Goal: Find specific page/section: Find specific page/section

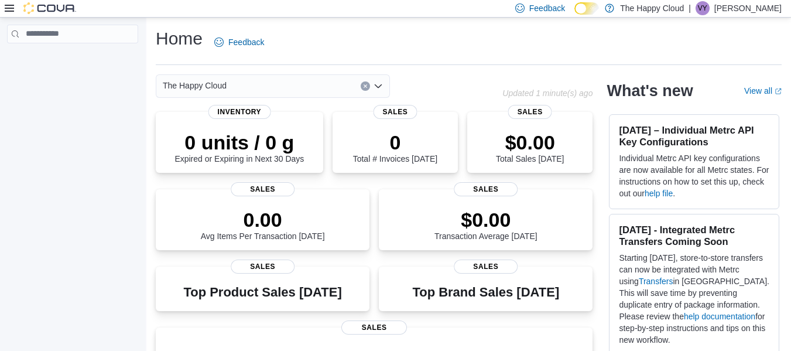
click at [8, 5] on icon at bounding box center [9, 8] width 9 height 7
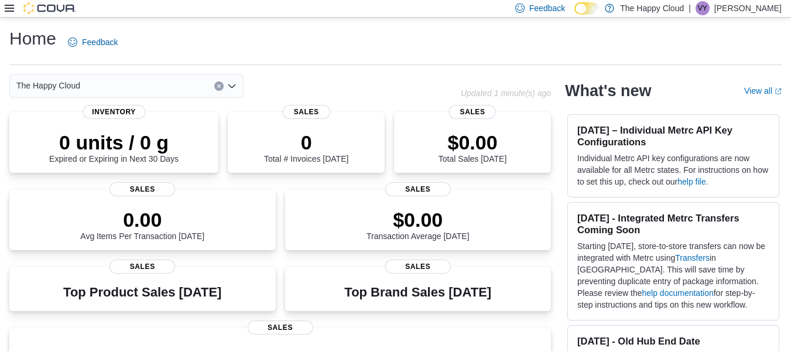
click at [8, 6] on icon at bounding box center [9, 8] width 9 height 7
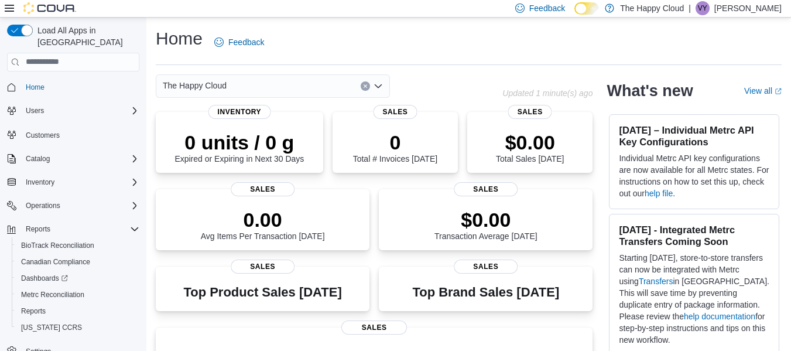
scroll to position [4, 0]
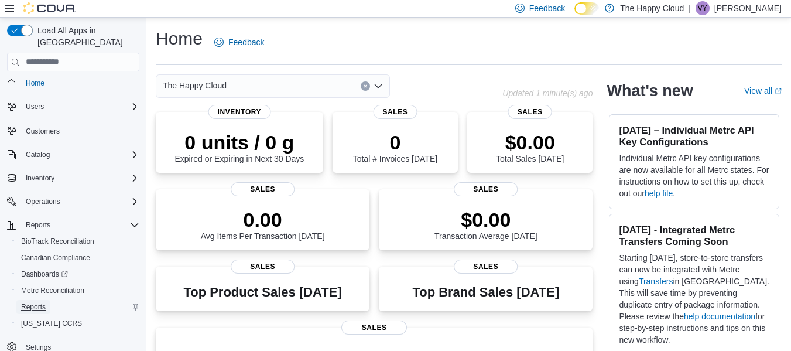
click at [29, 302] on span "Reports" at bounding box center [33, 306] width 25 height 9
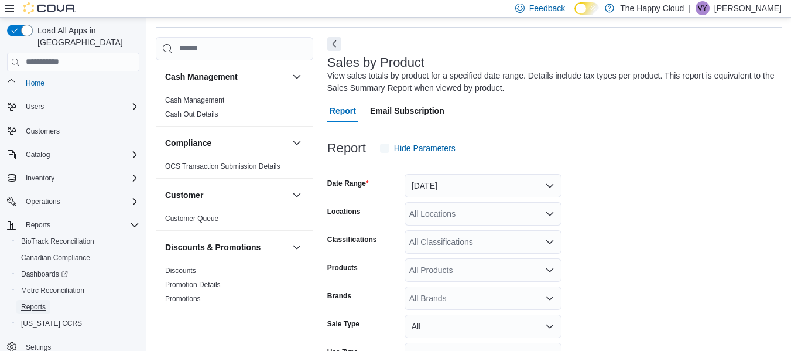
scroll to position [39, 0]
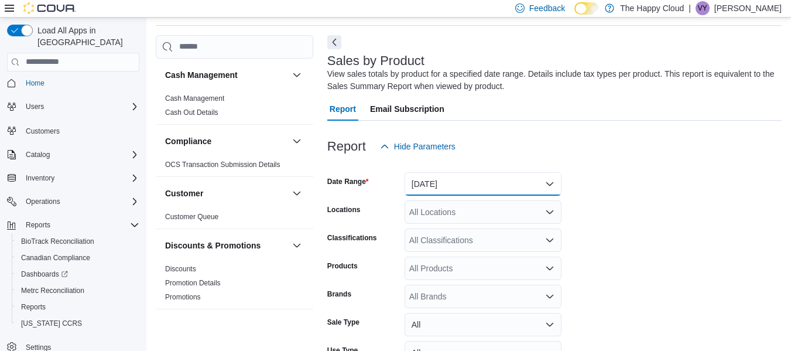
click at [544, 183] on button "[DATE]" at bounding box center [483, 183] width 157 height 23
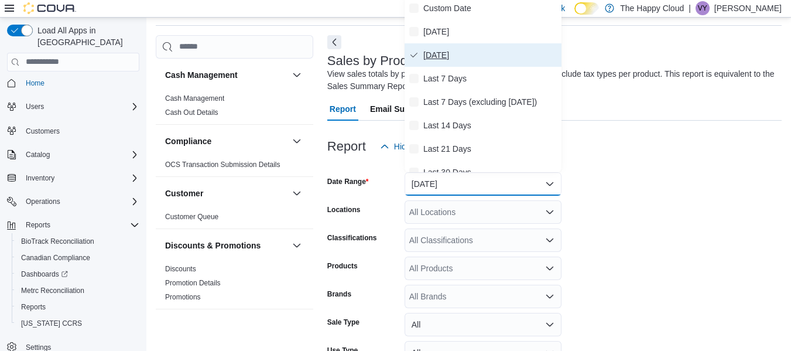
scroll to position [36, 0]
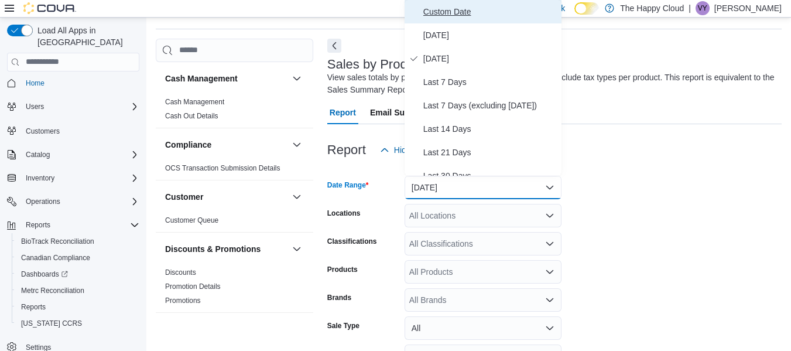
click at [463, 9] on span "Custom Date" at bounding box center [490, 12] width 134 height 14
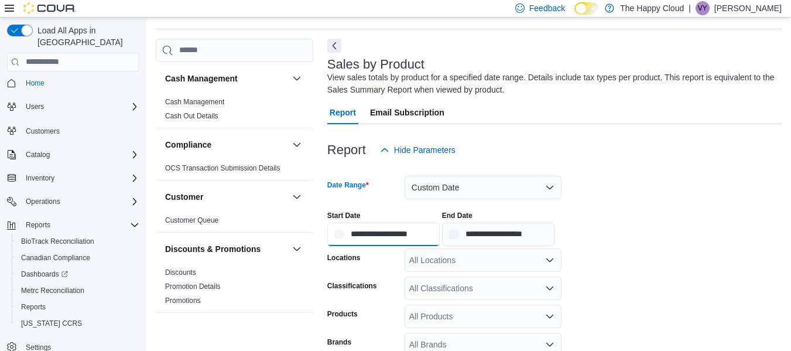
click at [368, 235] on input "**********" at bounding box center [383, 234] width 112 height 23
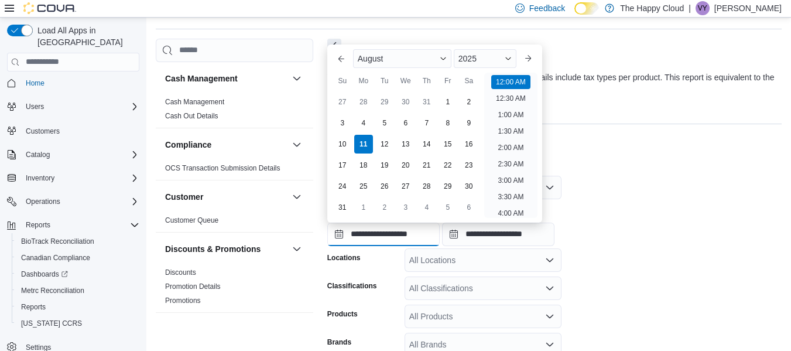
click at [371, 232] on input "**********" at bounding box center [383, 234] width 112 height 23
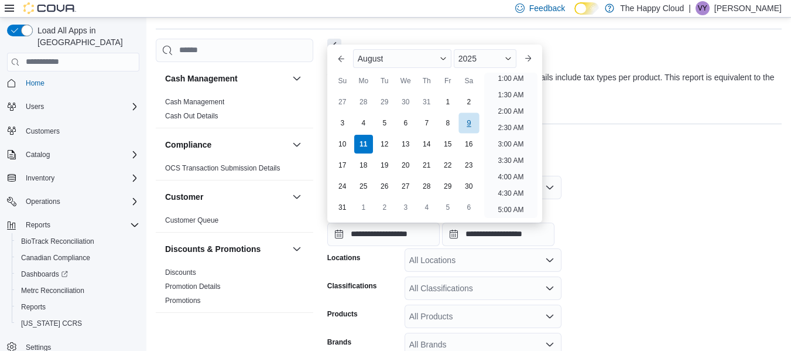
click at [469, 124] on div "9" at bounding box center [469, 122] width 20 height 20
type input "**********"
click at [627, 158] on div "Report Hide Parameters" at bounding box center [554, 149] width 454 height 23
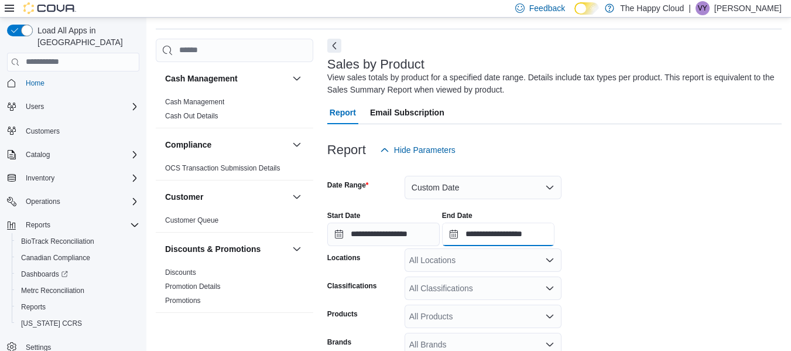
click at [494, 231] on input "**********" at bounding box center [498, 234] width 112 height 23
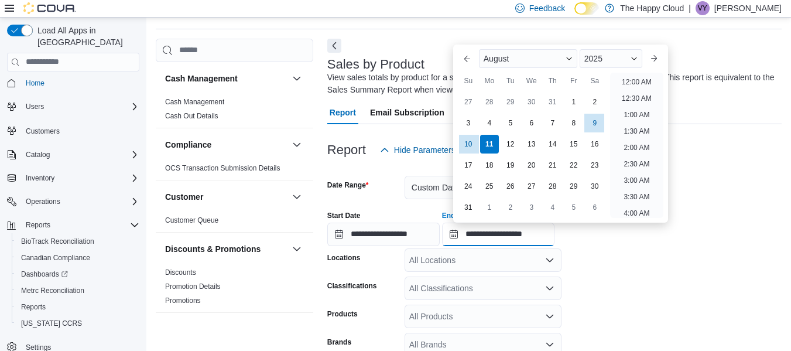
scroll to position [644, 0]
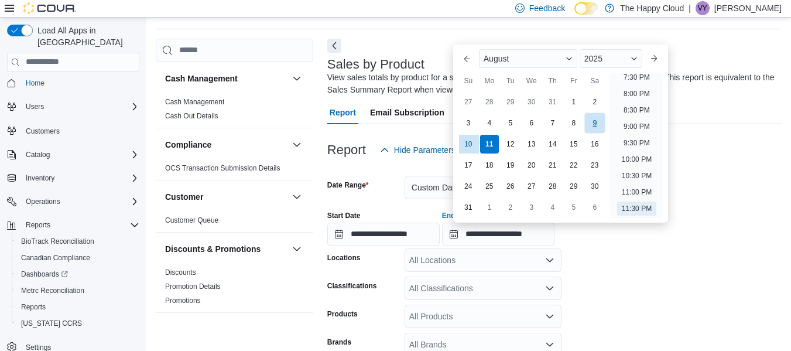
click at [593, 122] on div "9" at bounding box center [594, 122] width 20 height 20
type input "**********"
click at [692, 225] on div "**********" at bounding box center [554, 223] width 454 height 45
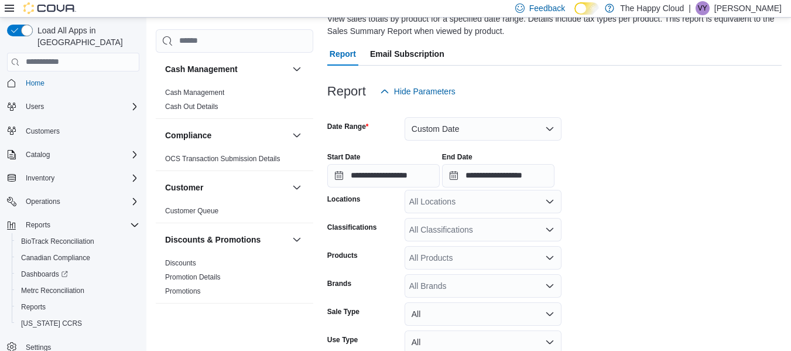
scroll to position [182, 0]
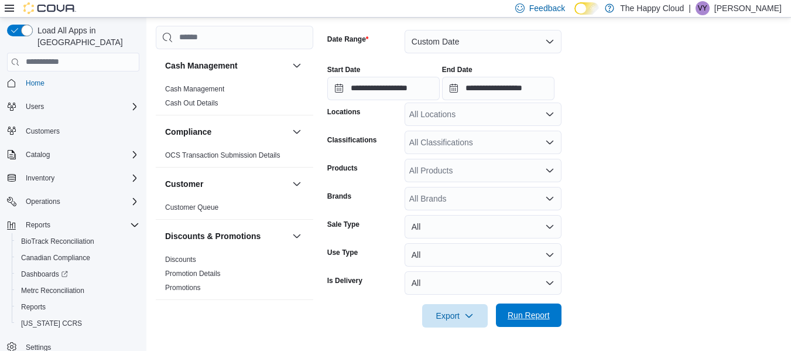
click at [531, 314] on span "Run Report" at bounding box center [529, 315] width 42 height 12
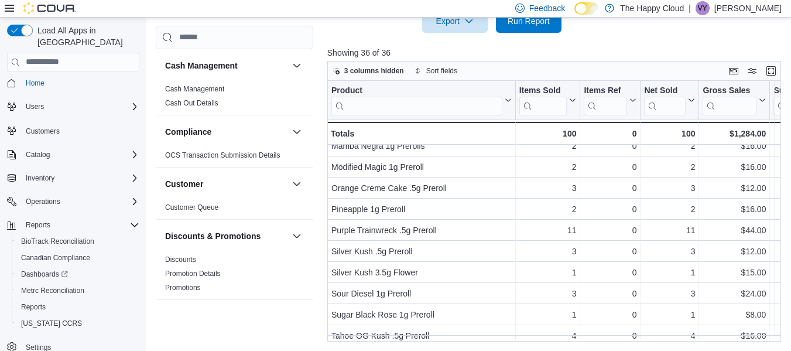
scroll to position [568, 0]
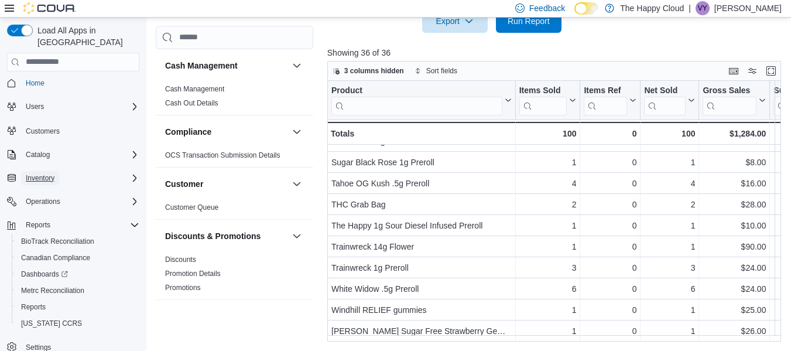
click at [50, 173] on span "Inventory" at bounding box center [40, 177] width 29 height 9
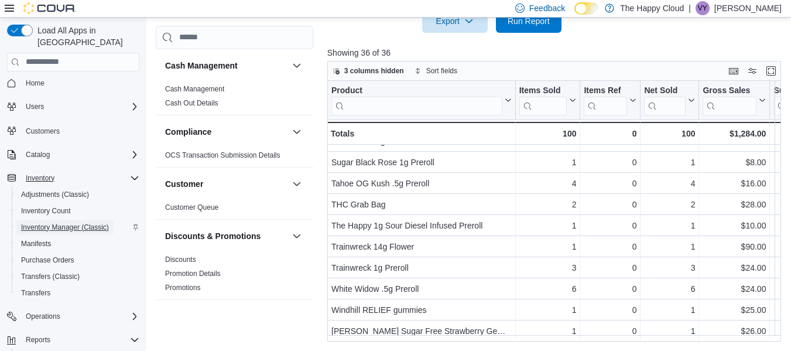
click at [55, 223] on span "Inventory Manager (Classic)" at bounding box center [65, 227] width 88 height 9
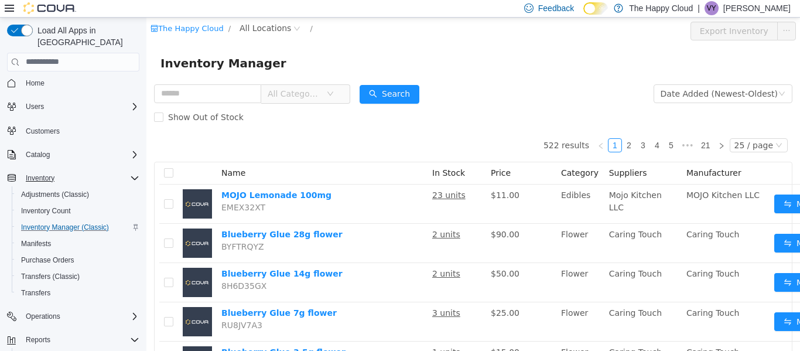
click at [316, 98] on span "All Categories" at bounding box center [294, 93] width 53 height 12
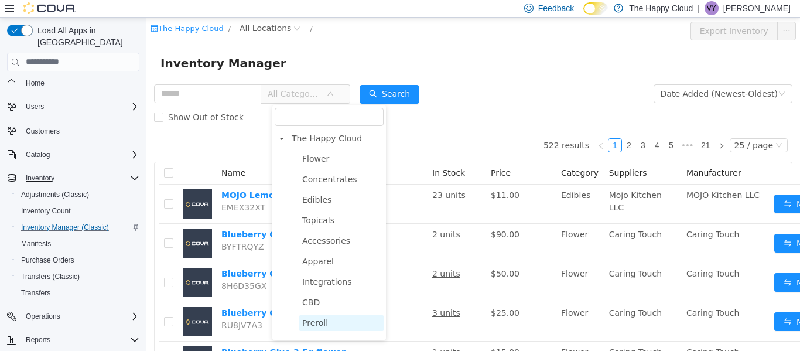
click at [315, 323] on span "Preroll" at bounding box center [315, 321] width 26 height 9
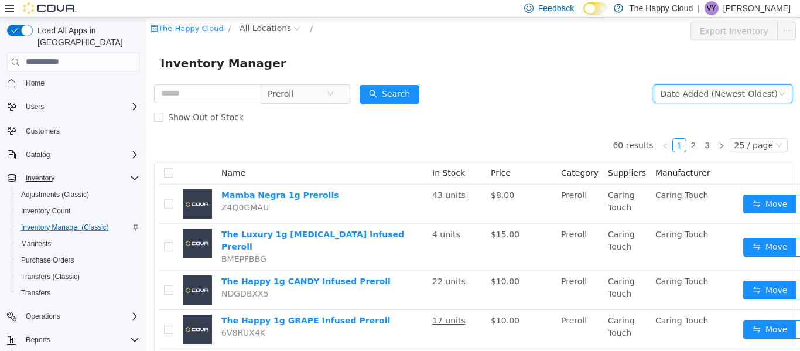
click at [716, 87] on div "Date Added (Newest-Oldest)" at bounding box center [719, 93] width 117 height 18
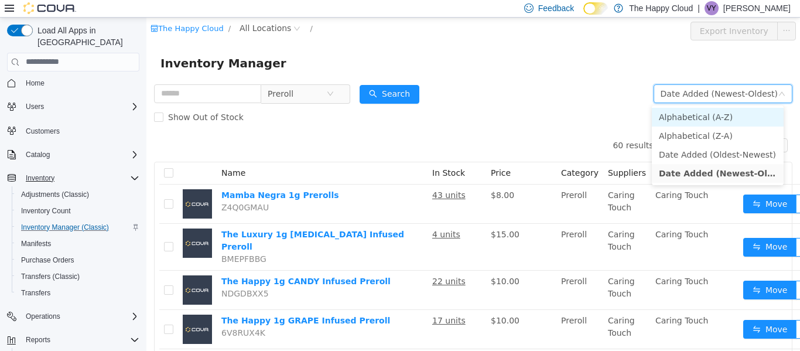
click at [713, 118] on li "Alphabetical (A-Z)" at bounding box center [718, 116] width 132 height 19
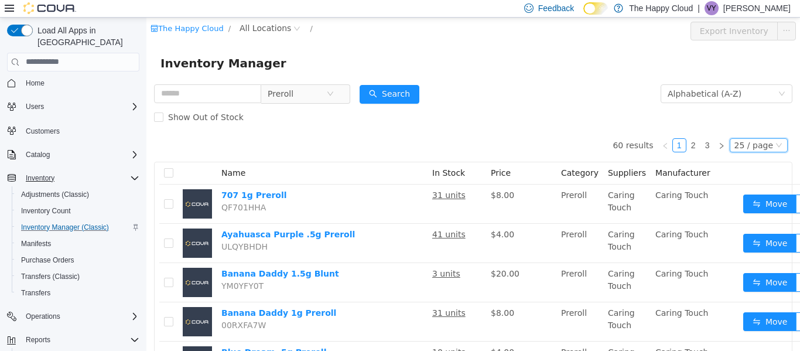
click at [749, 143] on div "25 / page" at bounding box center [753, 144] width 39 height 13
click at [739, 219] on li "50 / page" at bounding box center [753, 220] width 57 height 19
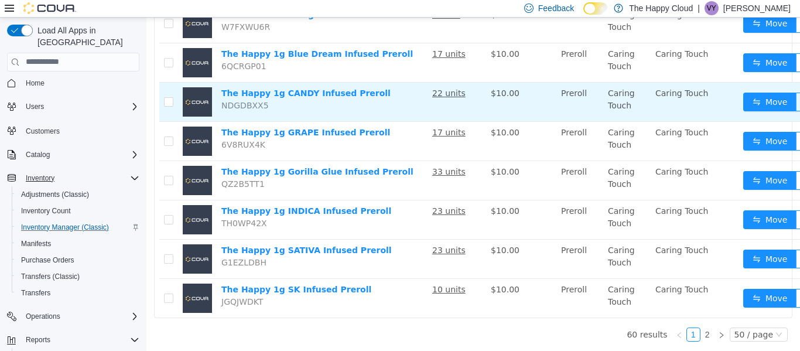
scroll to position [1838, 0]
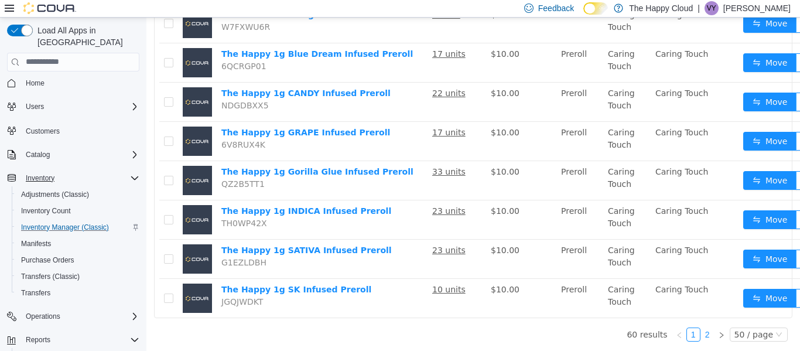
drag, startPoint x: 703, startPoint y: 321, endPoint x: 684, endPoint y: 307, distance: 23.1
click at [702, 327] on link "2" at bounding box center [707, 333] width 13 height 13
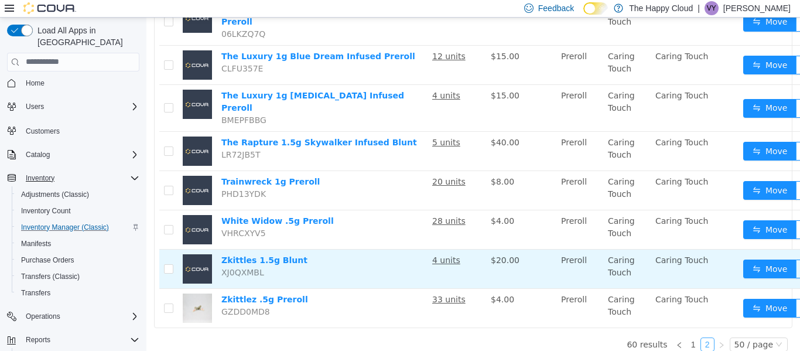
scroll to position [268, 0]
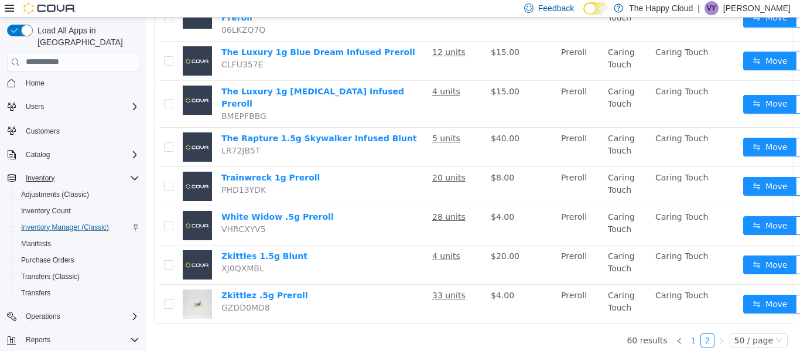
drag, startPoint x: 690, startPoint y: 324, endPoint x: 553, endPoint y: 263, distance: 150.2
click at [689, 333] on link "1" at bounding box center [693, 339] width 13 height 13
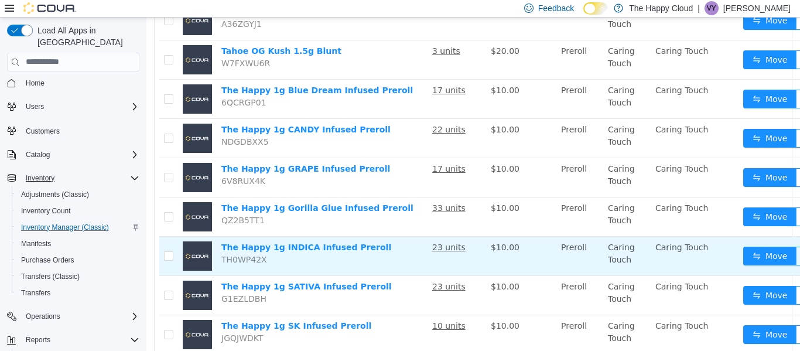
scroll to position [1838, 0]
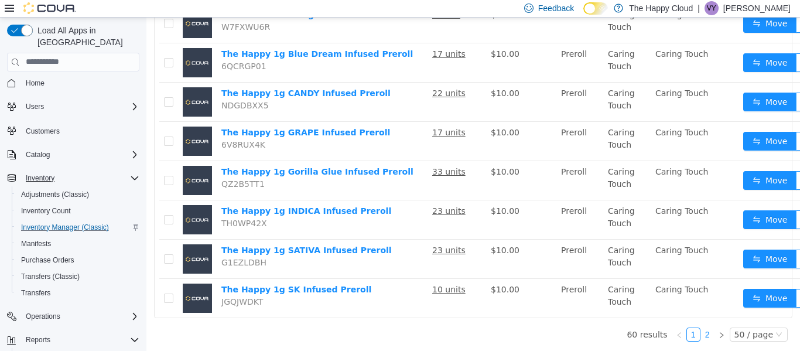
click at [703, 327] on link "2" at bounding box center [707, 333] width 13 height 13
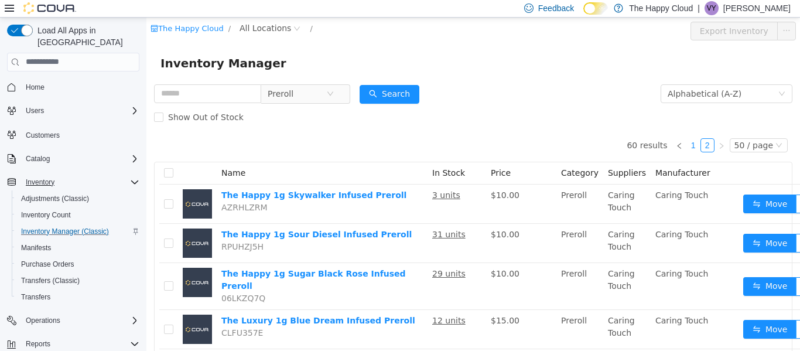
click at [687, 145] on link "1" at bounding box center [693, 144] width 13 height 13
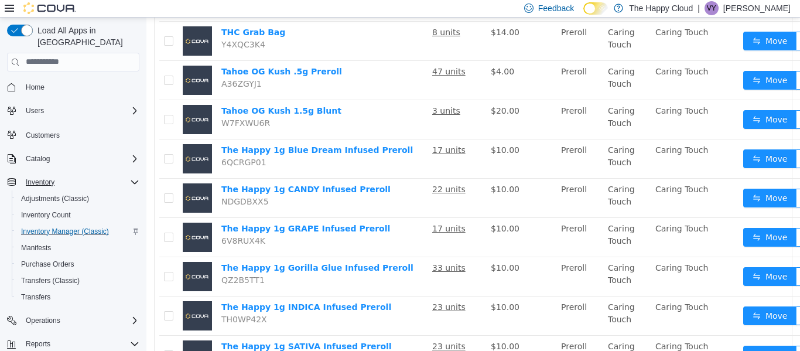
scroll to position [1838, 0]
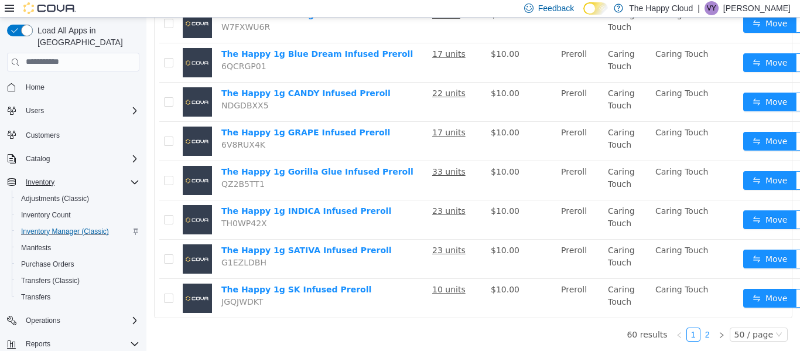
click at [701, 327] on link "2" at bounding box center [707, 333] width 13 height 13
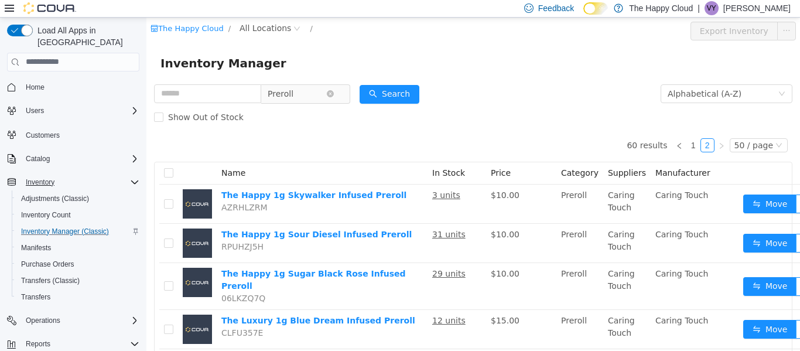
click at [293, 96] on span "Preroll" at bounding box center [281, 93] width 26 height 18
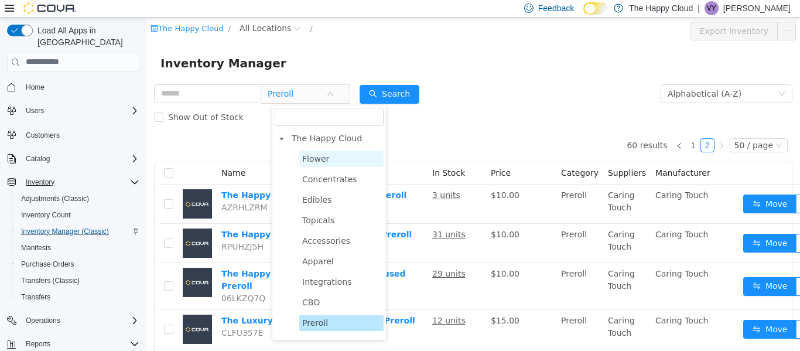
click at [307, 165] on span "Flower" at bounding box center [341, 159] width 84 height 16
